Goal: Information Seeking & Learning: Learn about a topic

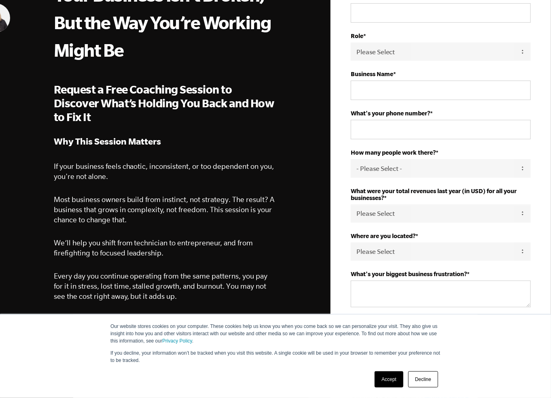
scroll to position [121, 0]
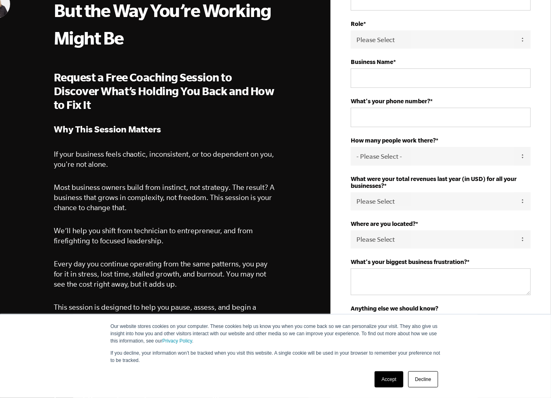
click at [425, 382] on link "Decline" at bounding box center [423, 379] width 30 height 16
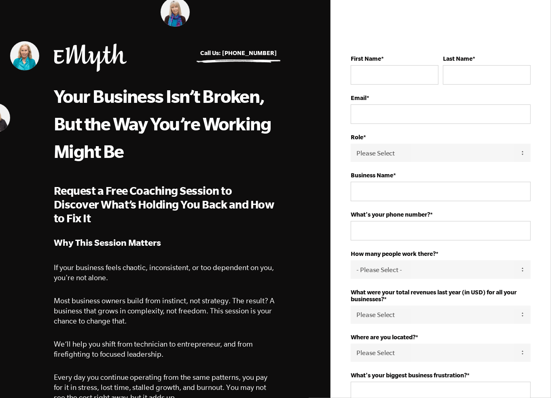
scroll to position [0, 0]
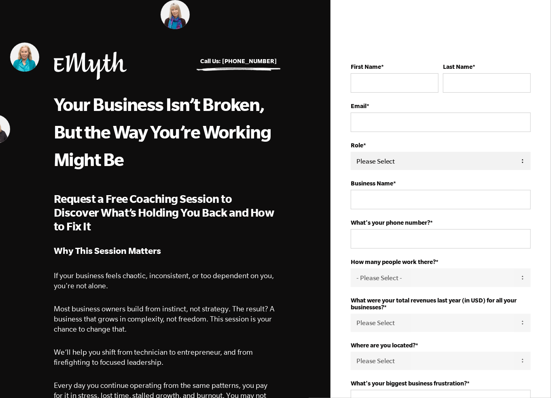
click at [410, 161] on select "Please Select Owner Partner / Co-Owner Executive Employee / Other" at bounding box center [441, 161] width 180 height 18
click at [28, 59] on img at bounding box center [24, 56] width 29 height 29
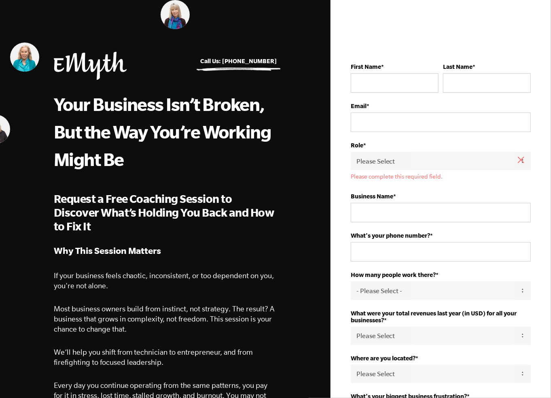
click at [177, 14] on img at bounding box center [175, 14] width 29 height 29
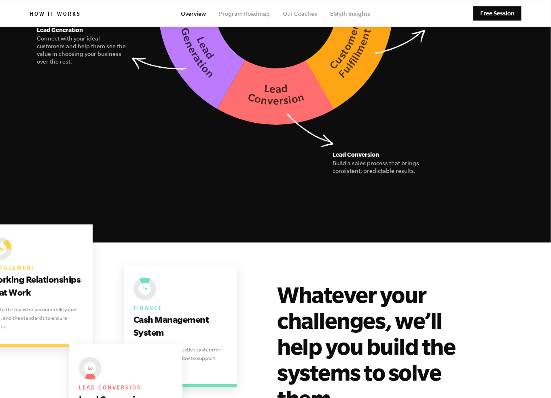
scroll to position [1336, 0]
